Goal: Transaction & Acquisition: Purchase product/service

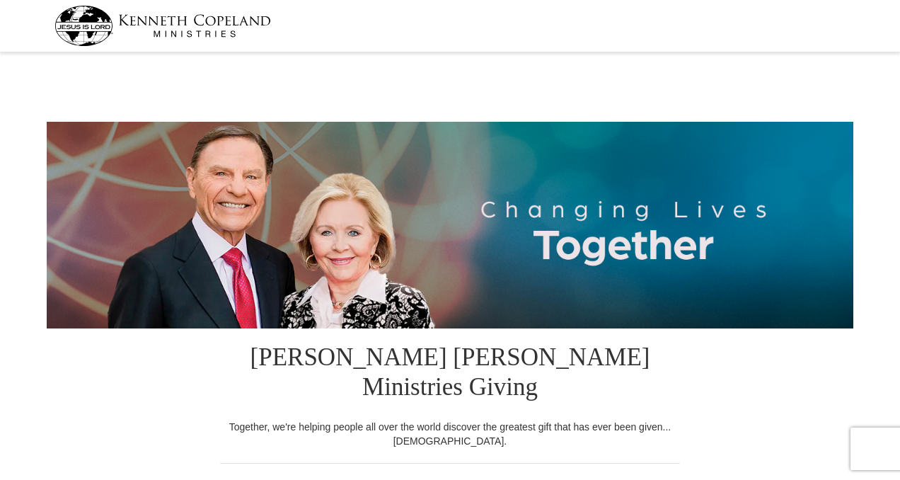
select select "SC"
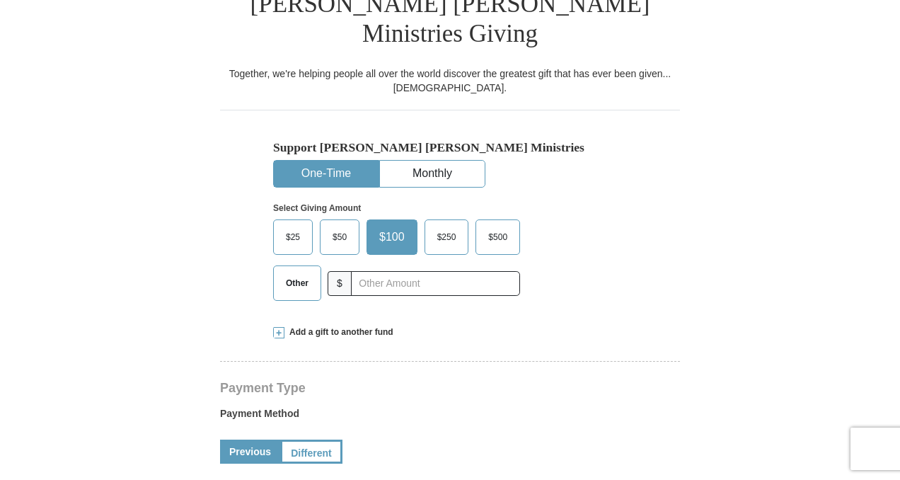
scroll to position [357, 0]
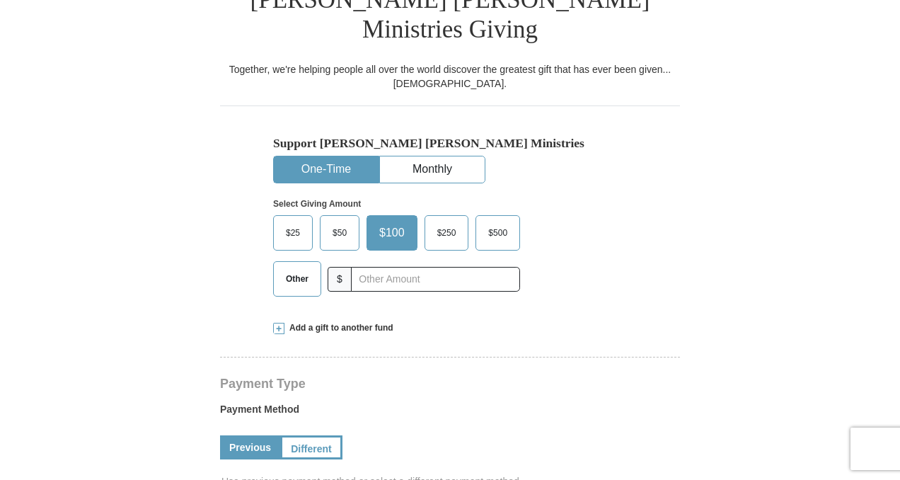
click at [305, 268] on span "Other" at bounding box center [297, 278] width 37 height 21
click at [0, 0] on input "Other" at bounding box center [0, 0] width 0 height 0
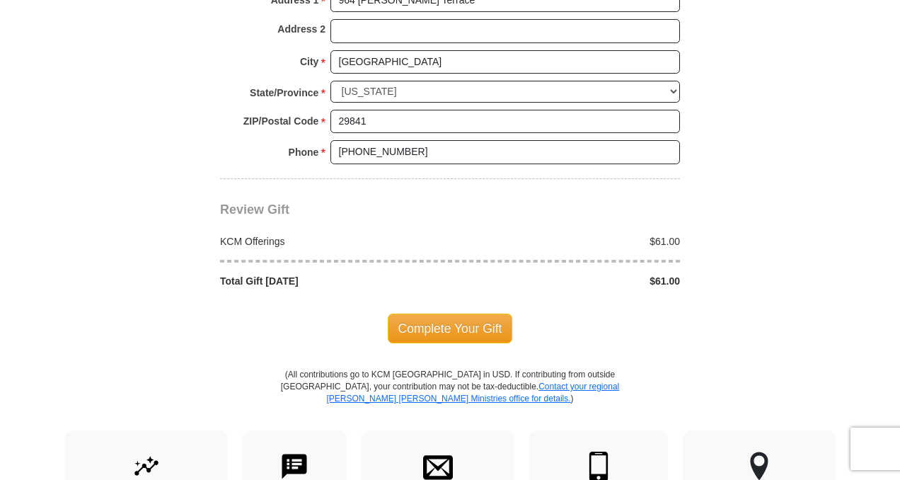
scroll to position [1196, 0]
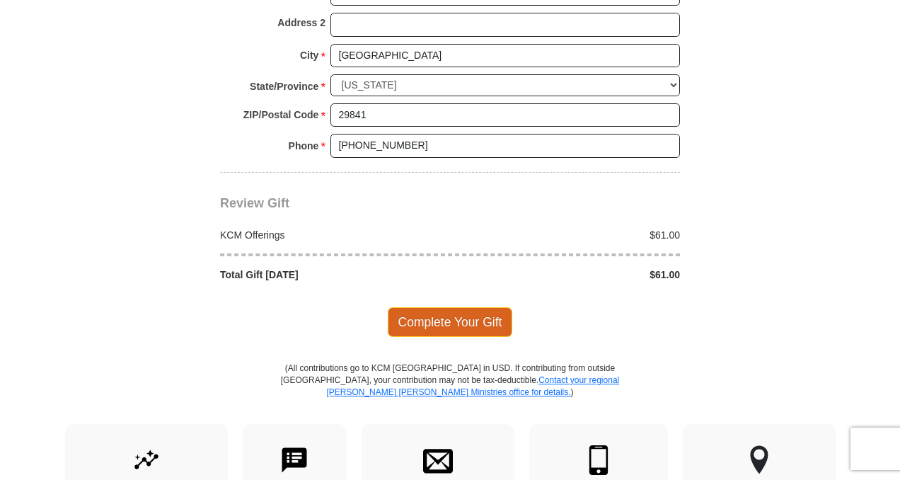
type input "61.00"
click at [473, 337] on span "Complete Your Gift" at bounding box center [450, 322] width 125 height 30
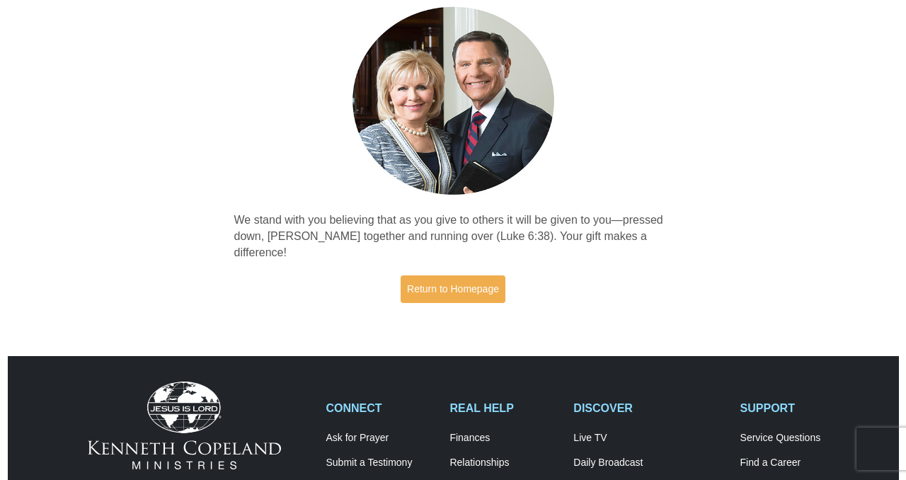
scroll to position [113, 0]
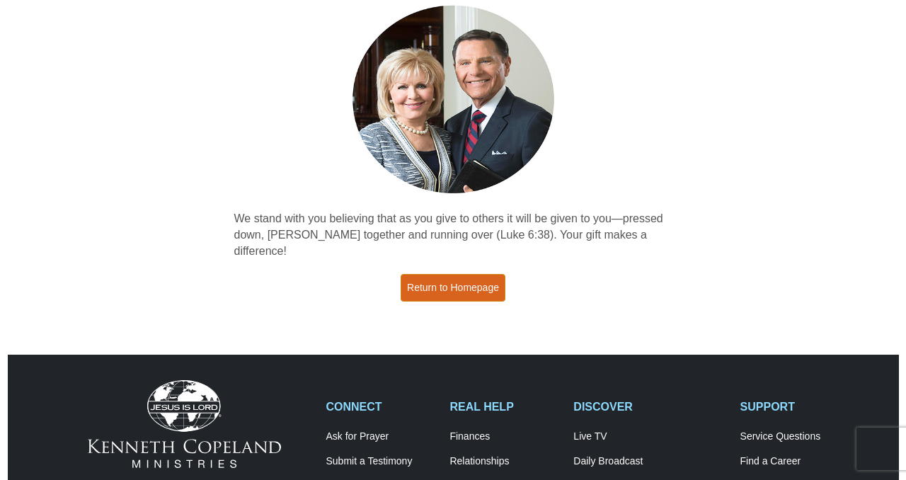
click at [477, 297] on link "Return to Homepage" at bounding box center [452, 288] width 105 height 28
